Goal: Information Seeking & Learning: Learn about a topic

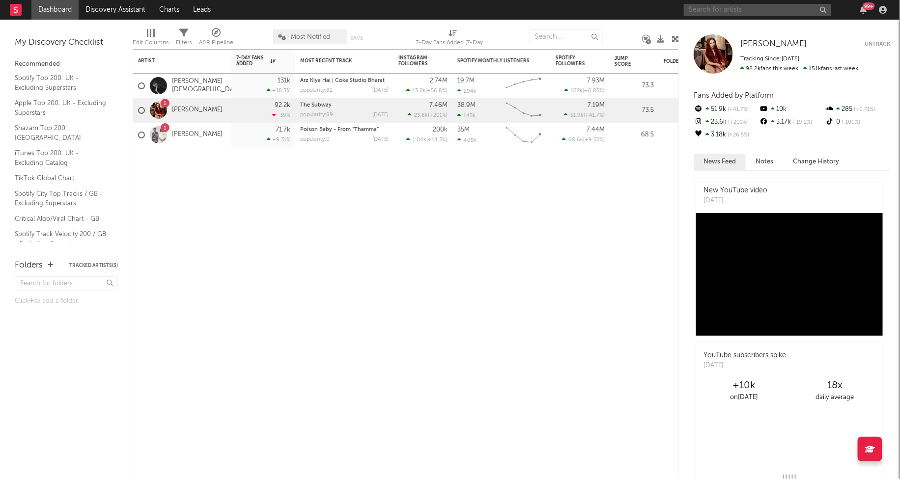
drag, startPoint x: 725, startPoint y: 14, endPoint x: 715, endPoint y: 9, distance: 11.2
click at [725, 14] on input "text" at bounding box center [757, 10] width 147 height 12
click at [723, 10] on input "text" at bounding box center [757, 10] width 147 height 12
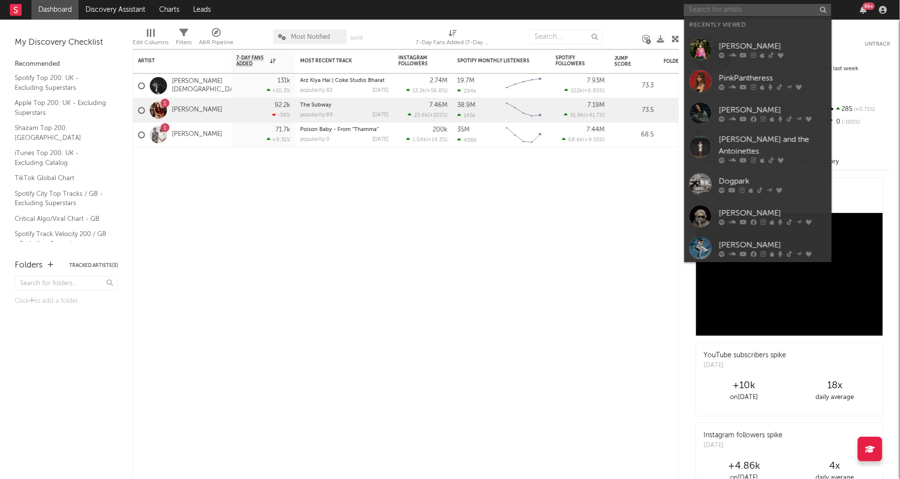
click at [715, 9] on input "text" at bounding box center [757, 10] width 147 height 12
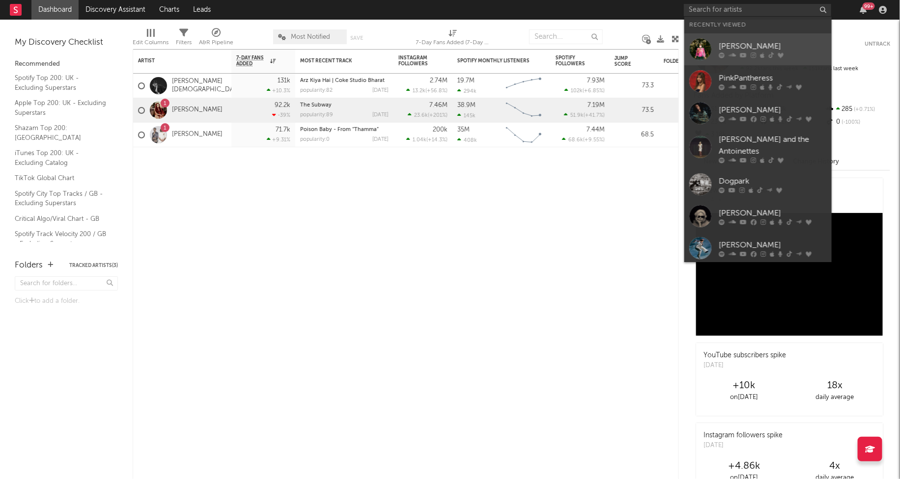
click at [722, 51] on div "[PERSON_NAME]" at bounding box center [773, 46] width 108 height 12
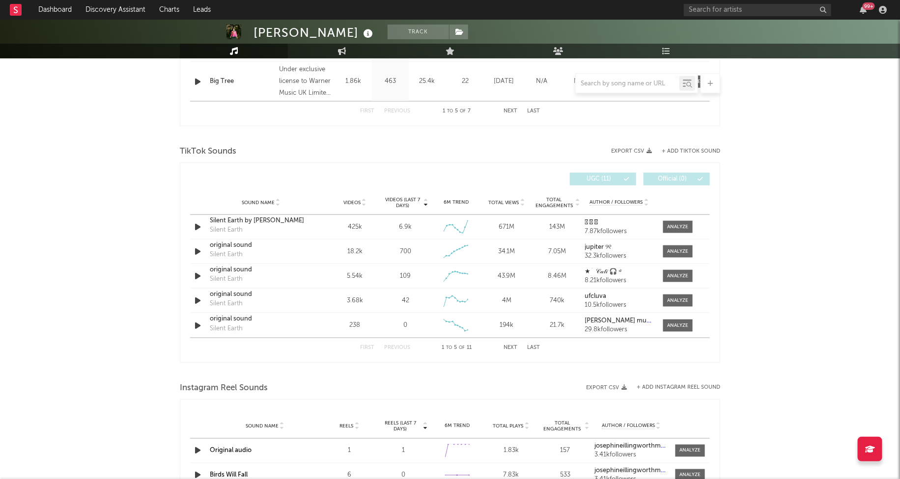
scroll to position [512, 0]
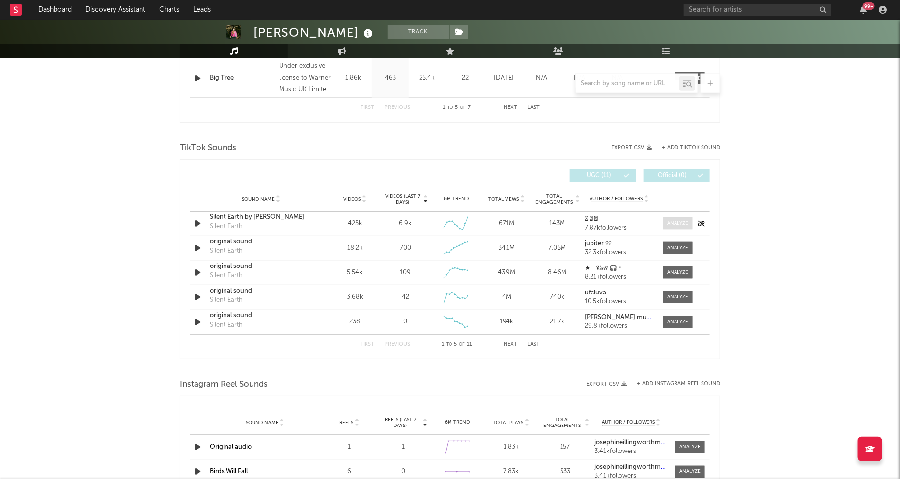
click at [676, 226] on span at bounding box center [677, 224] width 29 height 12
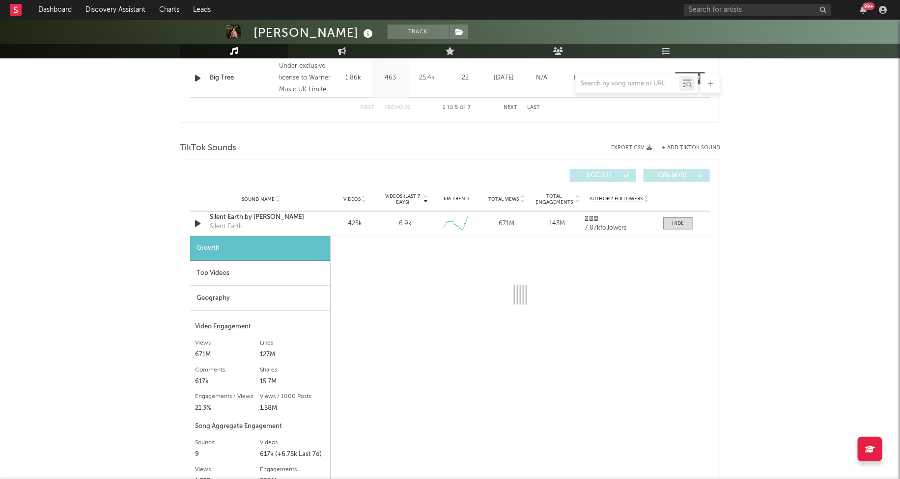
select select "6m"
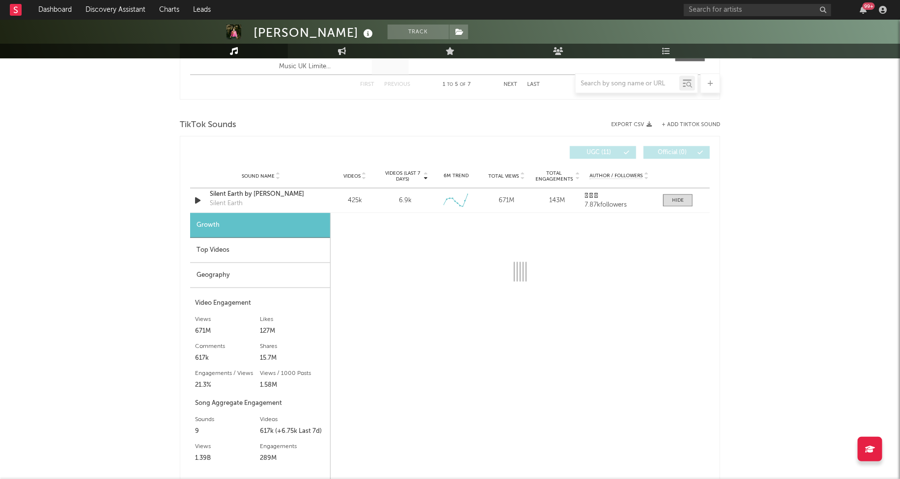
scroll to position [617, 0]
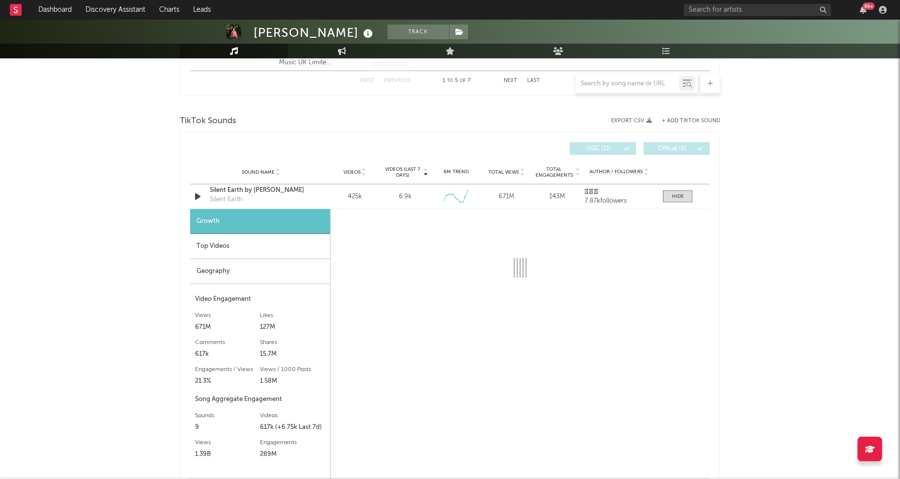
select select "6m"
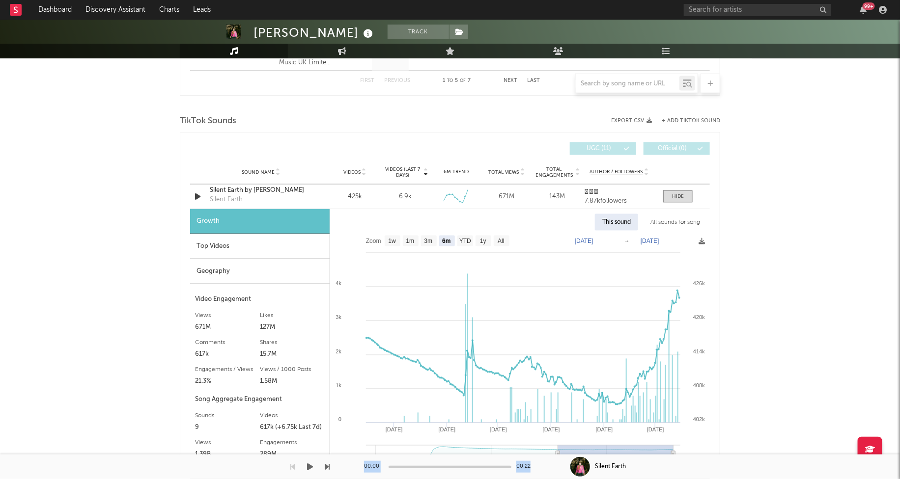
drag, startPoint x: 558, startPoint y: 455, endPoint x: 616, endPoint y: 451, distance: 58.1
click at [617, 452] on div "Dashboard Discovery Assistant Charts Leads 99 + Notifications Settings Mark all…" at bounding box center [450, 280] width 900 height 1755
drag, startPoint x: 564, startPoint y: 453, endPoint x: 603, endPoint y: 452, distance: 38.8
click at [603, 452] on rect at bounding box center [615, 456] width 115 height 20
type input "[DATE]"
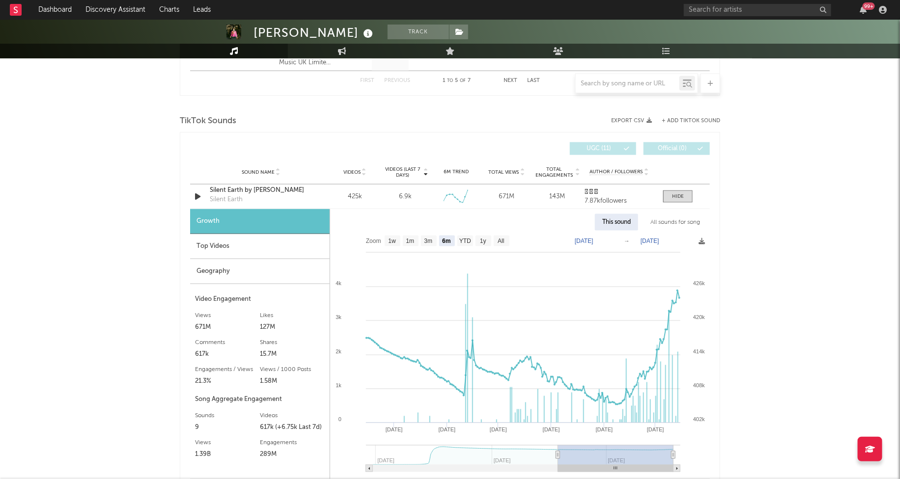
type input "[DATE]"
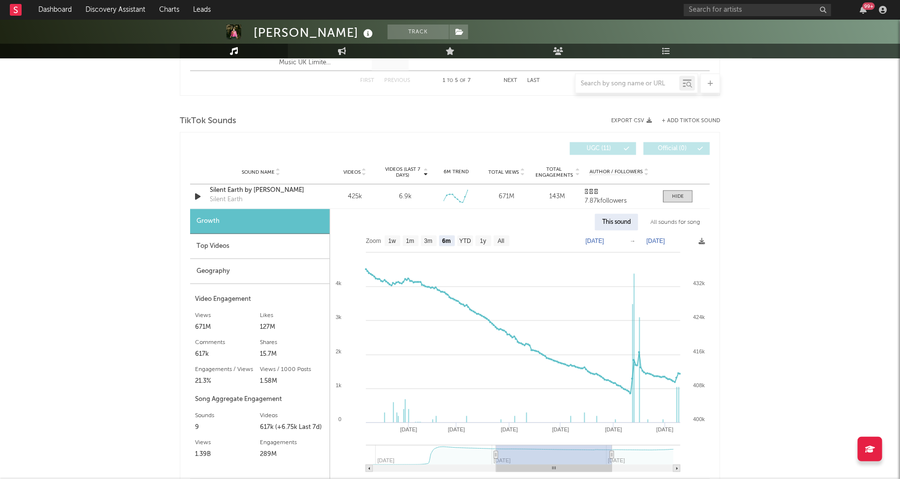
drag, startPoint x: 554, startPoint y: 451, endPoint x: 581, endPoint y: 451, distance: 26.5
click at [581, 451] on g at bounding box center [523, 459] width 314 height 27
type input "[DATE]"
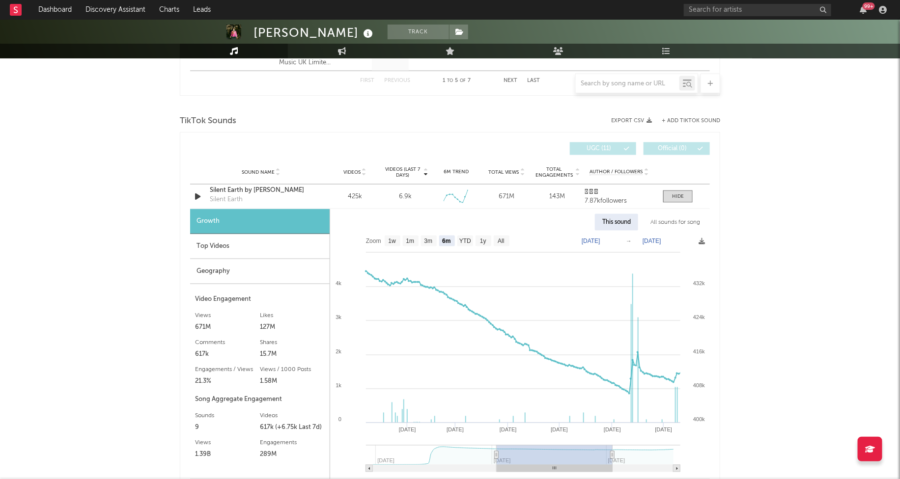
type input "[DATE]"
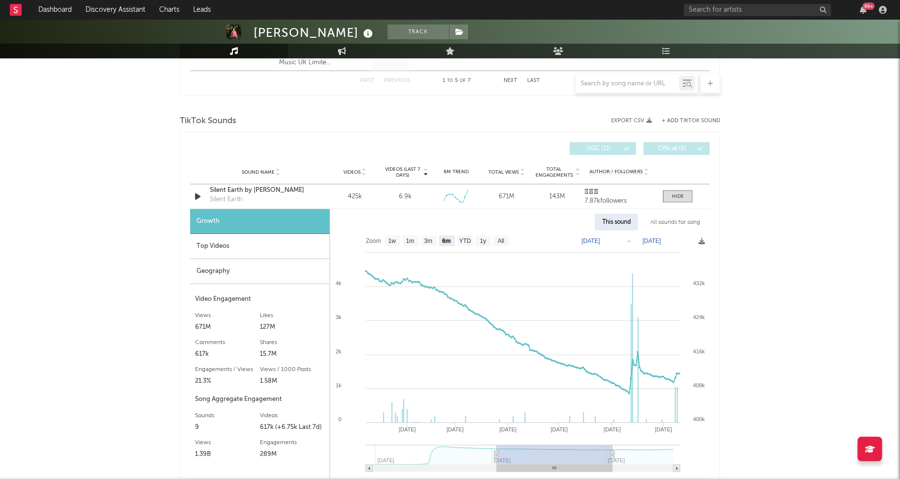
type input "[DATE]"
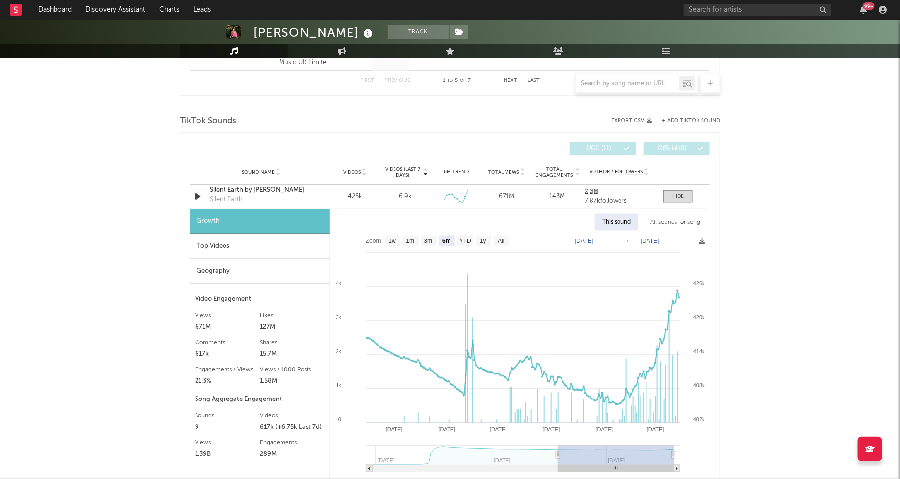
drag, startPoint x: 557, startPoint y: 454, endPoint x: 644, endPoint y: 453, distance: 87.0
click at [644, 453] on rect at bounding box center [615, 456] width 115 height 20
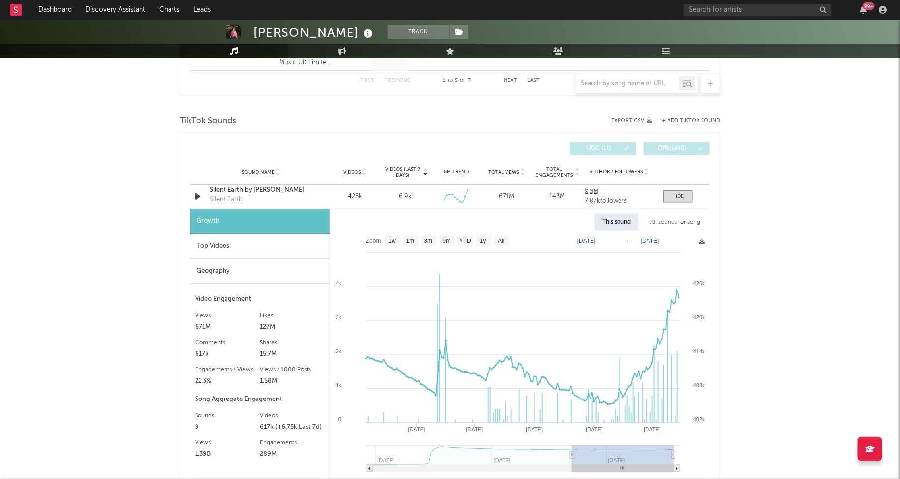
type input "[DATE]"
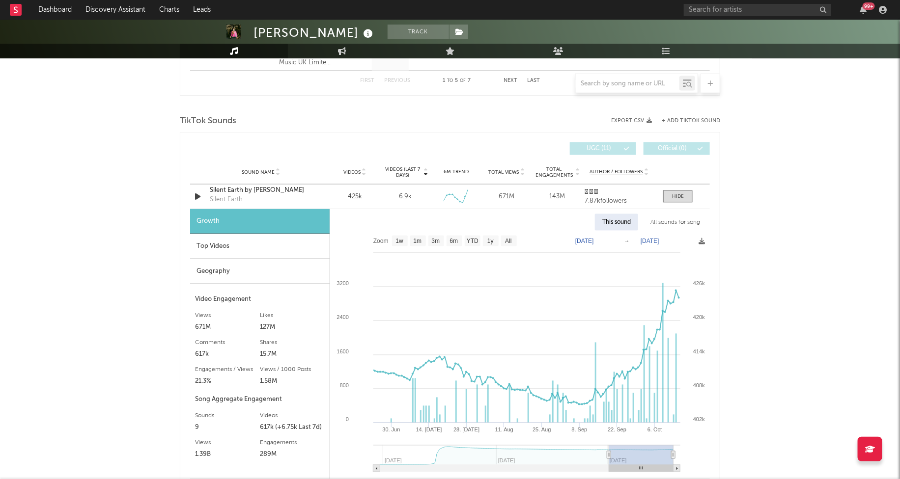
select select "3m"
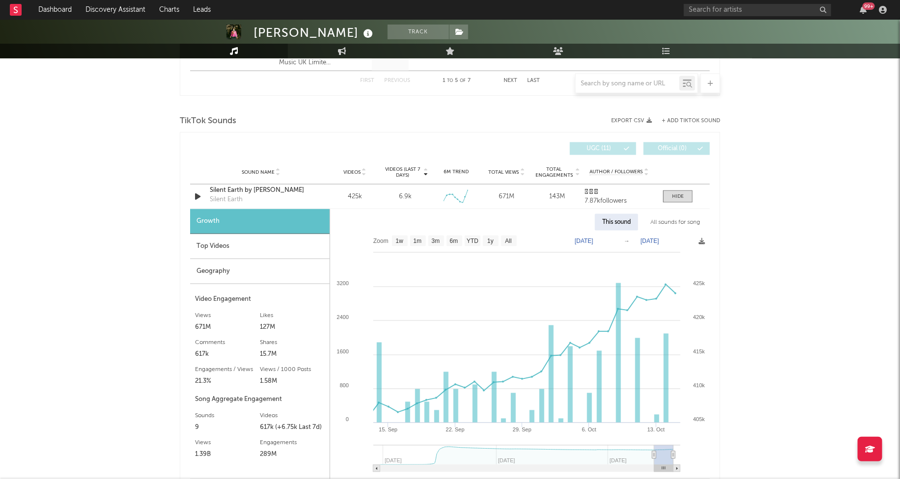
type input "[DATE]"
drag, startPoint x: 559, startPoint y: 454, endPoint x: 654, endPoint y: 448, distance: 95.6
click at [654, 448] on g at bounding box center [526, 459] width 307 height 27
click at [285, 254] on div "Top Videos" at bounding box center [260, 246] width 140 height 25
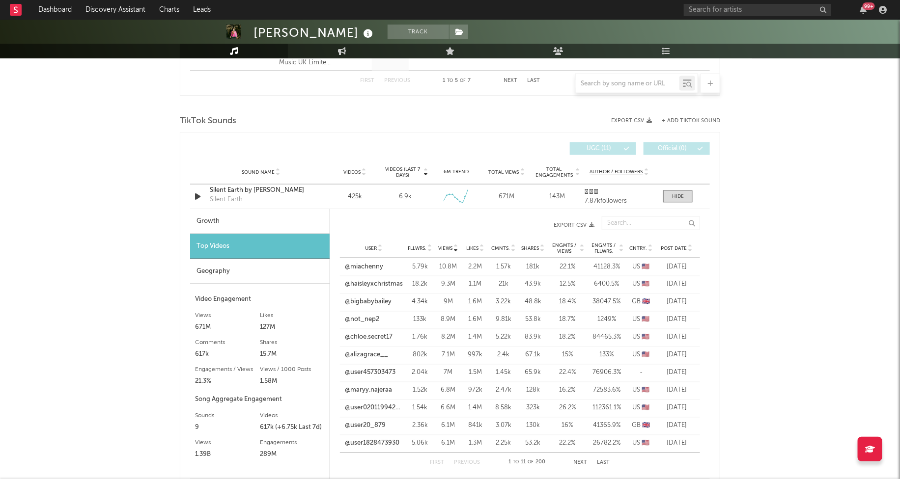
click at [680, 243] on div "User Fllwrs. Views Likes Cmnts. Shares Engmts / Views Engmts / Fllwrs. Cntry. P…" at bounding box center [520, 249] width 360 height 20
click at [679, 250] on span "Post Date" at bounding box center [674, 249] width 26 height 6
click at [361, 264] on link "@xjh_ale" at bounding box center [358, 267] width 27 height 10
click at [682, 248] on span "Post Date" at bounding box center [674, 249] width 26 height 6
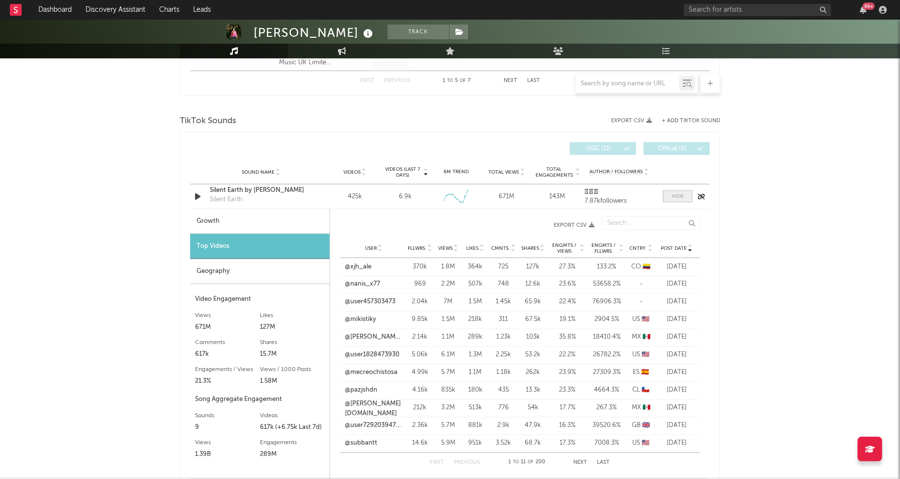
click at [676, 197] on div at bounding box center [678, 196] width 12 height 7
